Goal: Task Accomplishment & Management: Manage account settings

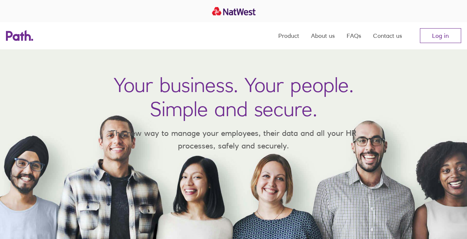
click at [455, 20] on div at bounding box center [233, 11] width 467 height 22
click at [448, 28] on nav "Product About us FAQs Contact us Log in" at bounding box center [369, 35] width 183 height 27
click at [450, 34] on link "Log in" at bounding box center [439, 35] width 41 height 15
click at [428, 35] on link "Log in" at bounding box center [439, 35] width 41 height 15
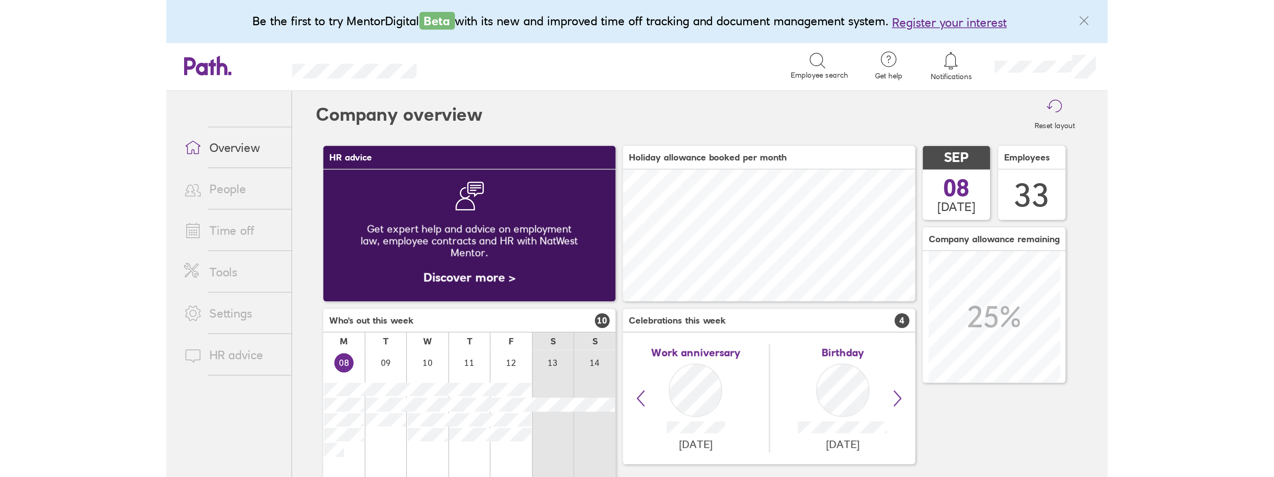
scroll to position [66, 146]
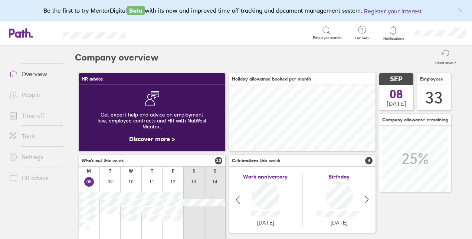
click at [43, 109] on link "Time off" at bounding box center [33, 115] width 60 height 15
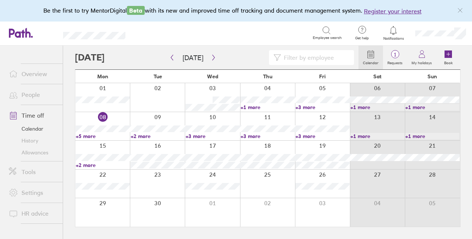
click at [85, 135] on link "+5 more" at bounding box center [103, 136] width 54 height 7
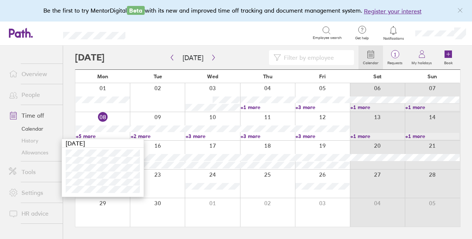
click at [143, 133] on link "+2 more" at bounding box center [158, 136] width 54 height 7
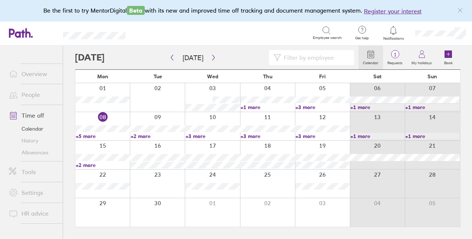
click at [149, 138] on link "+2 more" at bounding box center [158, 136] width 54 height 7
click at [197, 135] on link "+3 more" at bounding box center [213, 136] width 54 height 7
click at [195, 138] on link "+3 more" at bounding box center [213, 136] width 54 height 7
click at [249, 138] on link "+3 more" at bounding box center [268, 136] width 54 height 7
click at [251, 138] on link "+3 more" at bounding box center [268, 136] width 54 height 7
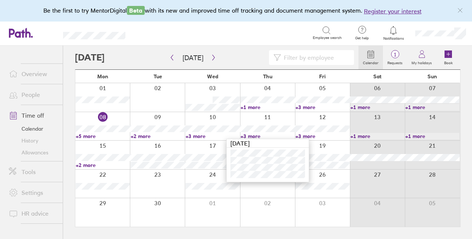
click at [307, 136] on link "+3 more" at bounding box center [322, 136] width 54 height 7
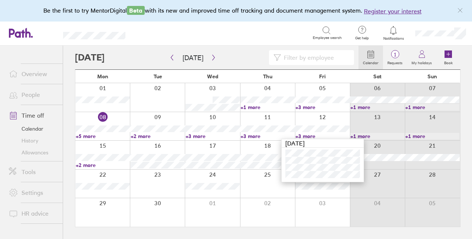
click at [230, 27] on div "Search" at bounding box center [227, 33] width 171 height 12
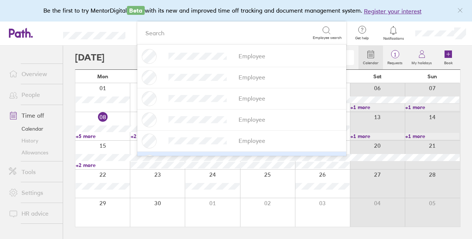
click at [93, 163] on link "+2 more" at bounding box center [103, 165] width 54 height 7
